Goal: Information Seeking & Learning: Learn about a topic

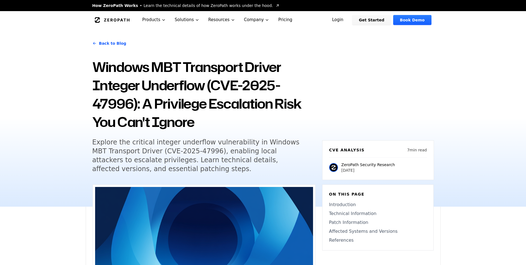
drag, startPoint x: 0, startPoint y: 0, endPoint x: 200, endPoint y: 122, distance: 234.3
click at [215, 127] on h1 "Windows MBT Transport Driver Integer Underflow (CVE-2025-47996): A Privilege Es…" at bounding box center [203, 94] width 223 height 73
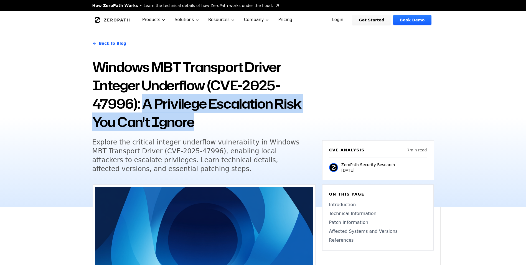
drag, startPoint x: 144, startPoint y: 108, endPoint x: 226, endPoint y: 121, distance: 83.8
click at [226, 121] on h1 "Windows MBT Transport Driver Integer Underflow (CVE-2025-47996): A Privilege Es…" at bounding box center [203, 94] width 223 height 73
drag, startPoint x: 226, startPoint y: 121, endPoint x: 213, endPoint y: 133, distance: 17.9
click at [213, 133] on div "Back to Blog Windows MBT Transport Driver Integer Underflow (CVE-2025-47996): A…" at bounding box center [203, 108] width 223 height 144
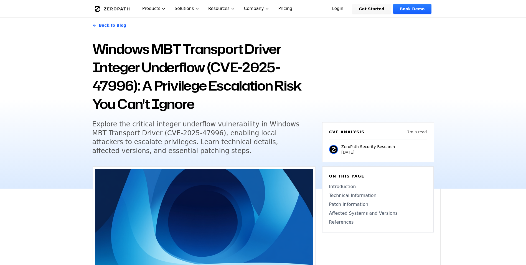
scroll to position [28, 0]
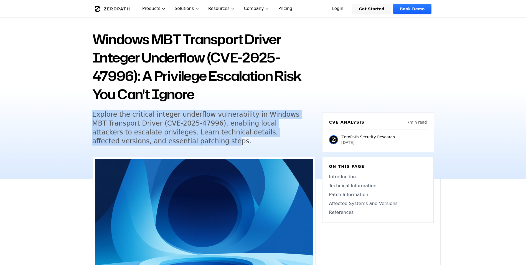
drag, startPoint x: 93, startPoint y: 115, endPoint x: 128, endPoint y: 143, distance: 44.4
click at [128, 143] on h5 "Explore the critical integer underflow vulnerability in Windows MBT Transport D…" at bounding box center [198, 128] width 213 height 36
drag, startPoint x: 128, startPoint y: 143, endPoint x: 171, endPoint y: 144, distance: 43.0
click at [171, 144] on h5 "Explore the critical integer underflow vulnerability in Windows MBT Transport D…" at bounding box center [198, 128] width 213 height 36
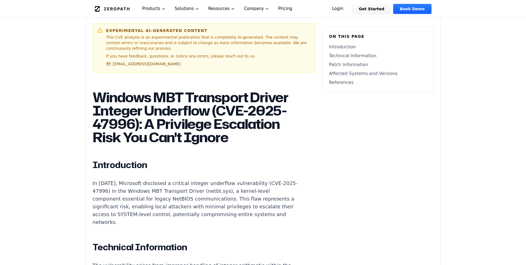
scroll to position [361, 0]
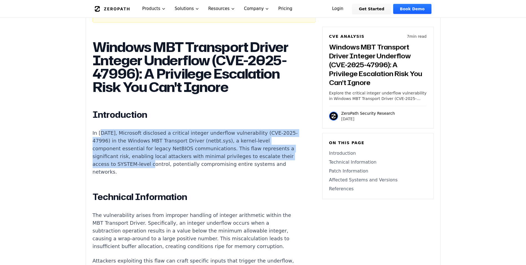
drag, startPoint x: 99, startPoint y: 138, endPoint x: 153, endPoint y: 175, distance: 65.3
click at [153, 175] on p "In [DATE], Microsoft disclosed a critical integer underflow vulnerability (CVE-…" at bounding box center [196, 152] width 206 height 47
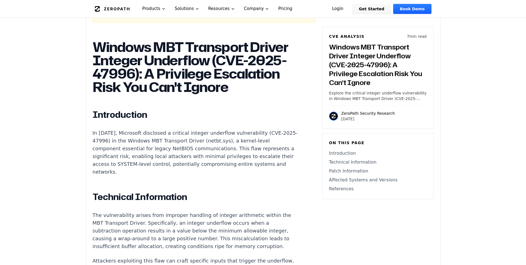
drag, startPoint x: 153, startPoint y: 175, endPoint x: 124, endPoint y: 176, distance: 29.2
click at [124, 176] on p "In [DATE], Microsoft disclosed a critical integer underflow vulnerability (CVE-…" at bounding box center [196, 152] width 206 height 47
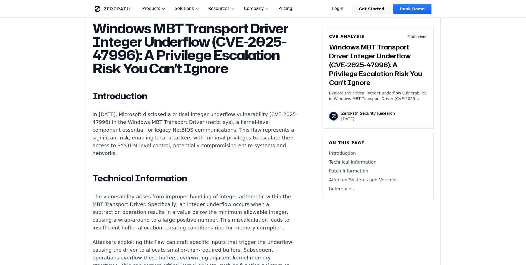
scroll to position [388, 0]
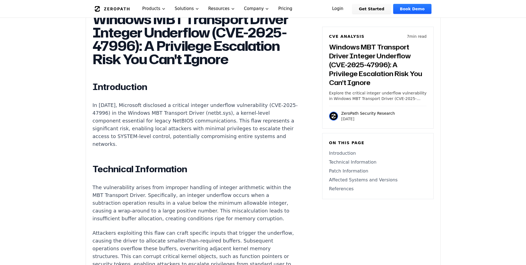
drag, startPoint x: 137, startPoint y: 122, endPoint x: 130, endPoint y: 151, distance: 30.1
click at [130, 148] on p "In [DATE], Microsoft disclosed a critical integer underflow vulnerability (CVE-…" at bounding box center [196, 124] width 206 height 47
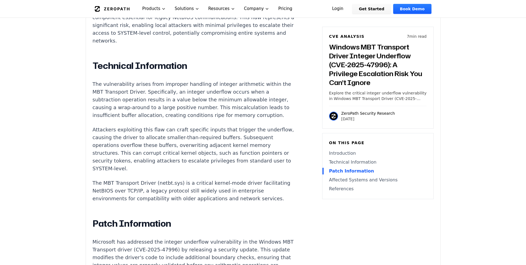
scroll to position [416, 0]
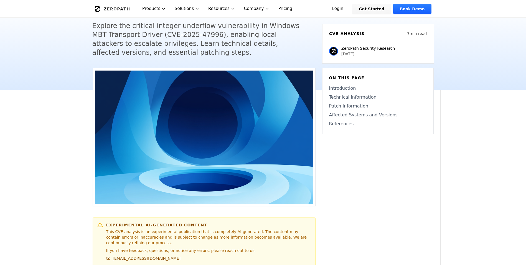
scroll to position [305, 0]
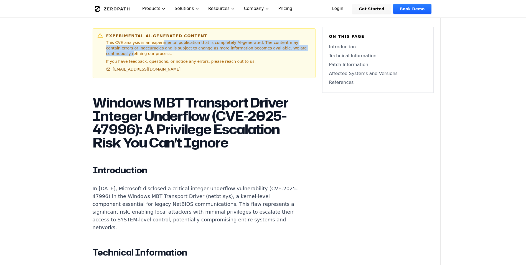
drag, startPoint x: 156, startPoint y: 41, endPoint x: 282, endPoint y: 49, distance: 127.0
click at [282, 49] on p "This CVE analysis is an experimental publication that is completely AI-generate…" at bounding box center [208, 48] width 205 height 17
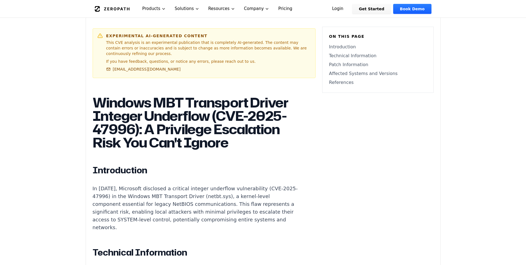
click at [261, 118] on h1 "Windows MBT Transport Driver Integer Underflow (CVE-2025-47996): A Privilege Es…" at bounding box center [196, 122] width 206 height 53
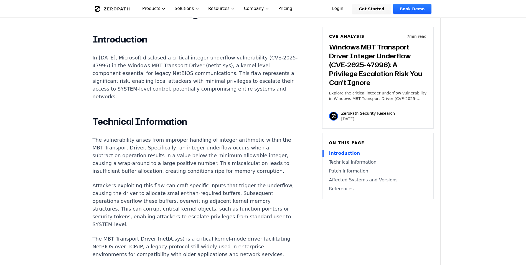
scroll to position [444, 0]
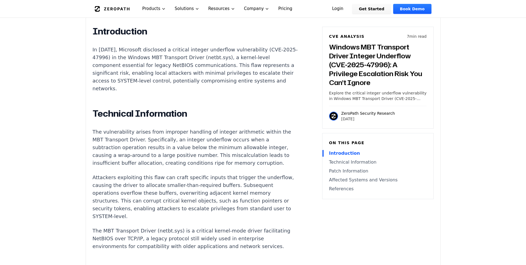
drag, startPoint x: 126, startPoint y: 89, endPoint x: 254, endPoint y: 95, distance: 128.6
click at [254, 92] on p "In [DATE], Microsoft disclosed a critical integer underflow vulnerability (CVE-…" at bounding box center [196, 69] width 206 height 47
drag, startPoint x: 254, startPoint y: 95, endPoint x: 259, endPoint y: 117, distance: 22.7
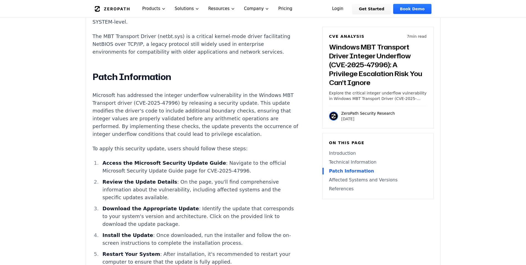
scroll to position [721, 0]
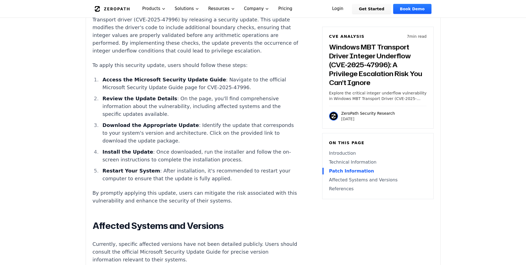
click at [277, 150] on article "Windows MBT Transport Driver Integer Underflow (CVE-2025-47996): A Privilege Es…" at bounding box center [204, 28] width 223 height 697
